Goal: Task Accomplishment & Management: Use online tool/utility

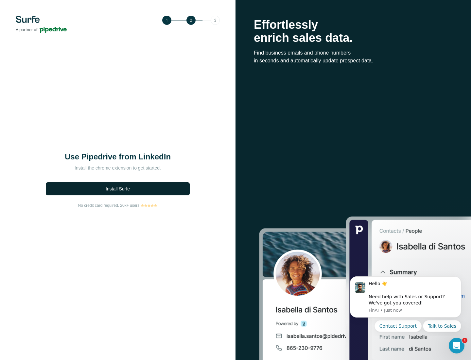
click at [146, 189] on button "Install Surfe" at bounding box center [118, 188] width 144 height 13
